Goal: Navigation & Orientation: Find specific page/section

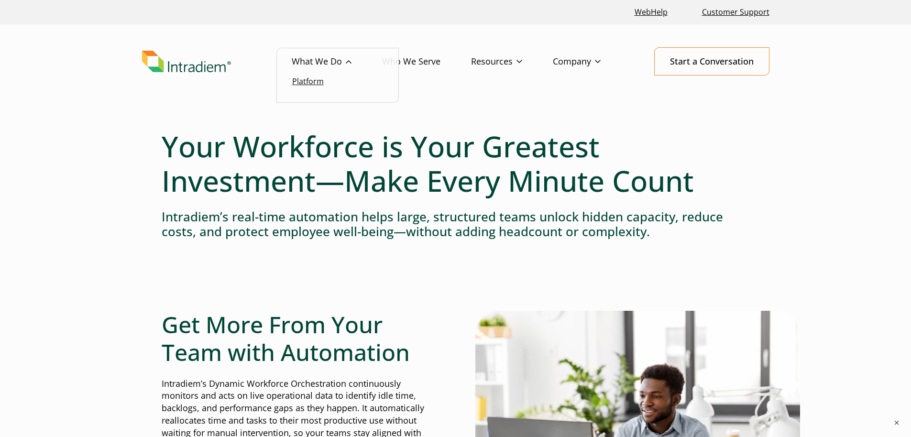
click at [305, 77] on link "Platform" at bounding box center [308, 81] width 32 height 11
